Goal: Obtain resource: Download file/media

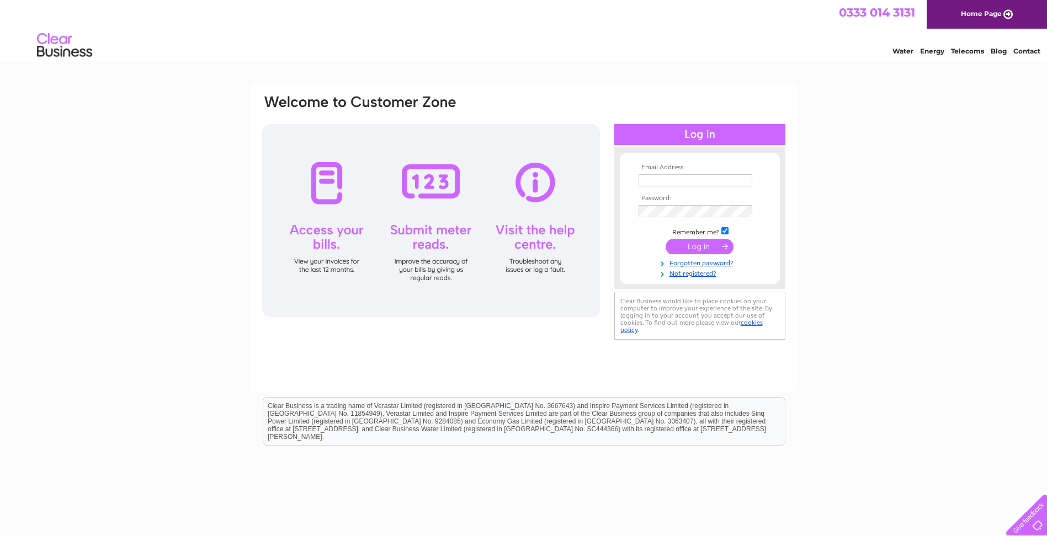
type input "[PERSON_NAME][EMAIL_ADDRESS][DOMAIN_NAME]"
click at [695, 244] on input "submit" at bounding box center [699, 246] width 68 height 15
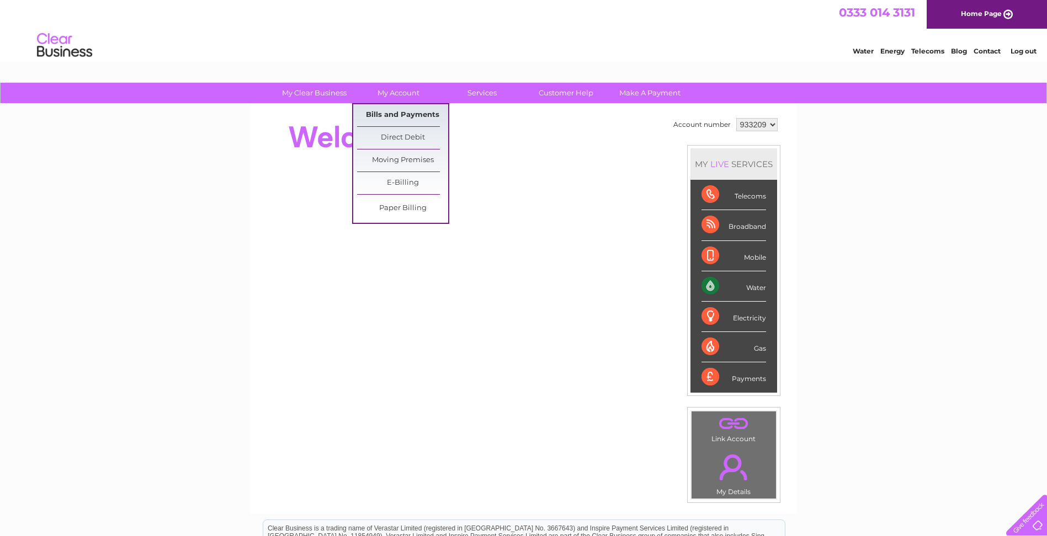
click at [384, 110] on link "Bills and Payments" at bounding box center [402, 115] width 91 height 22
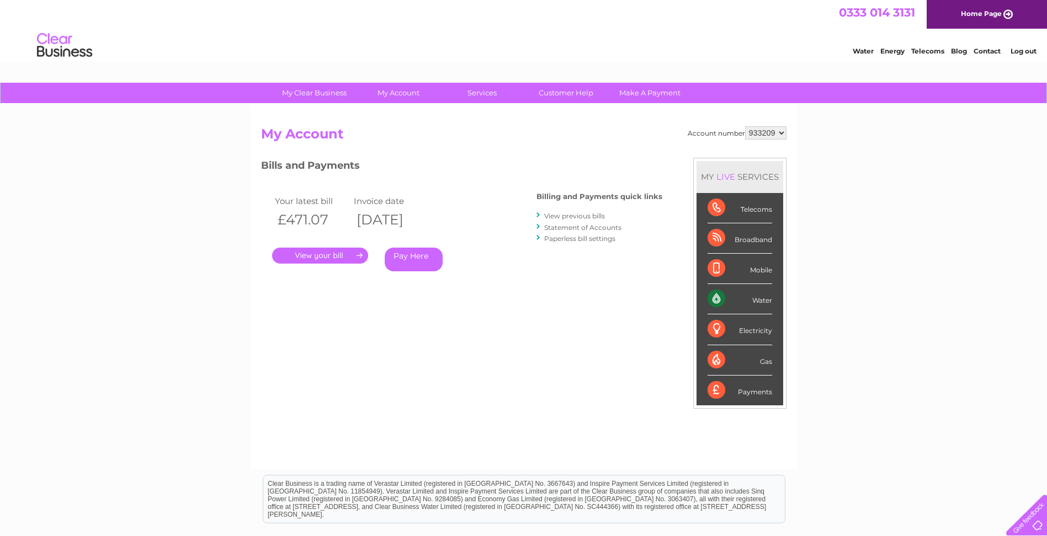
click at [328, 257] on link "." at bounding box center [320, 256] width 96 height 16
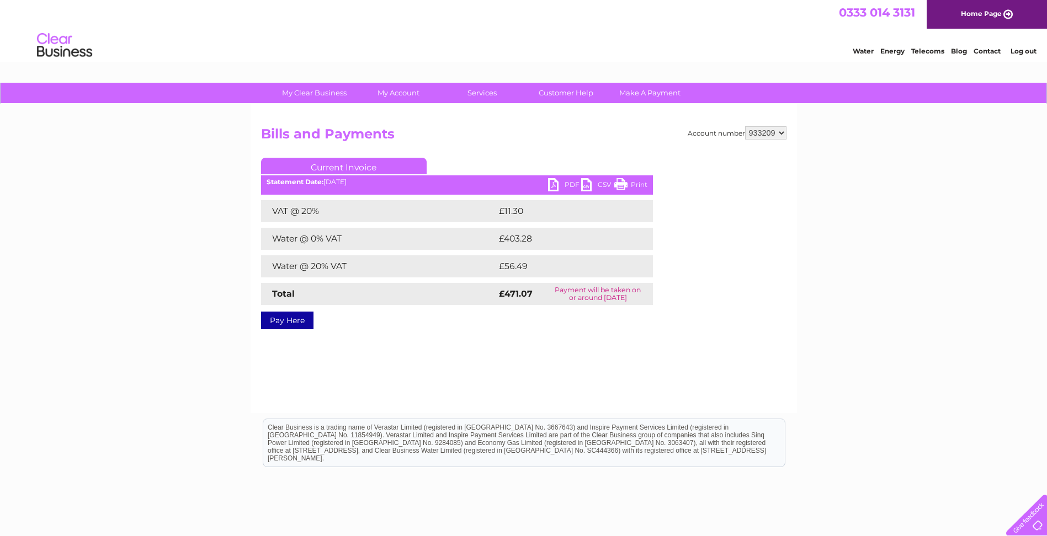
click at [555, 181] on link "PDF" at bounding box center [564, 186] width 33 height 16
click at [758, 134] on select "933209 933210" at bounding box center [765, 132] width 41 height 13
select select "933210"
click at [745, 126] on select "933209 933210" at bounding box center [765, 132] width 41 height 13
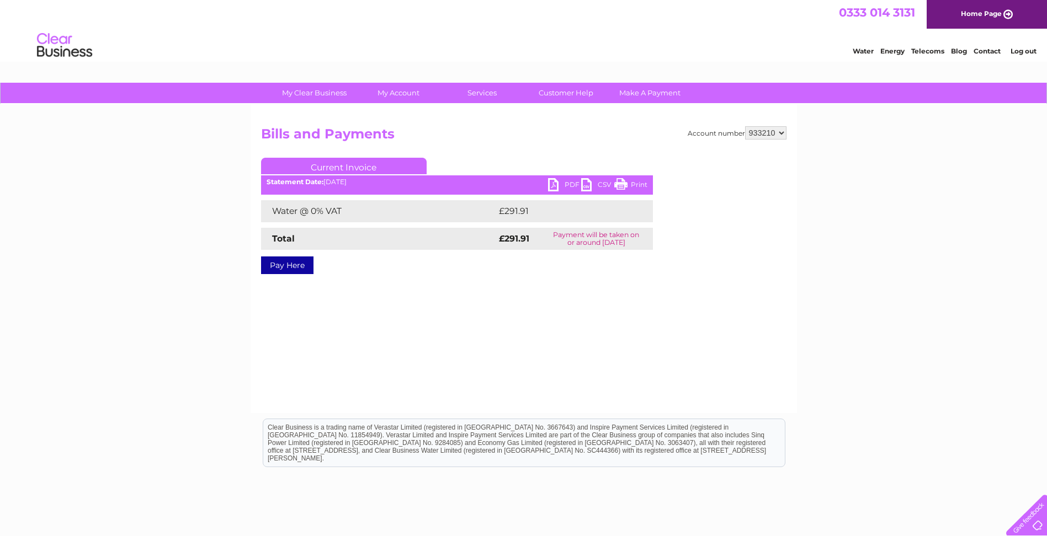
click at [555, 180] on link "PDF" at bounding box center [564, 186] width 33 height 16
click at [555, 184] on link "PDF" at bounding box center [564, 186] width 33 height 16
